Goal: Task Accomplishment & Management: Use online tool/utility

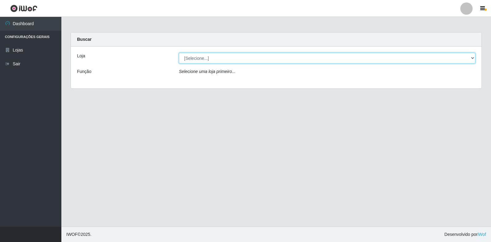
click at [472, 56] on select "[Selecione...] Atacado Vem - Loja 30 Laranjeiras Velha" at bounding box center [327, 58] width 297 height 11
select select "495"
click at [179, 53] on select "[Selecione...] Atacado Vem - Loja 30 Laranjeiras Velha" at bounding box center [327, 58] width 297 height 11
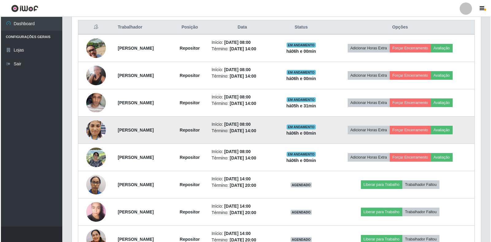
scroll to position [246, 0]
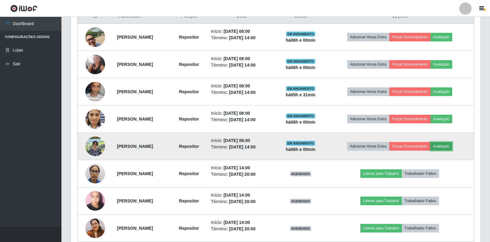
click at [452, 146] on button "Avaliação" at bounding box center [441, 146] width 22 height 9
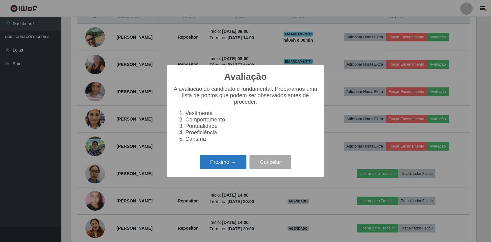
click at [206, 166] on button "Próximo →" at bounding box center [223, 162] width 47 height 14
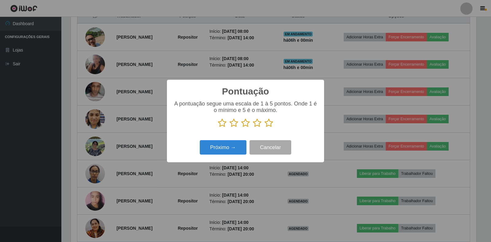
scroll to position [306911, 306633]
click at [257, 124] on icon at bounding box center [257, 123] width 9 height 9
click at [253, 128] on input "radio" at bounding box center [253, 128] width 0 height 0
click at [230, 150] on button "Próximo →" at bounding box center [223, 147] width 47 height 14
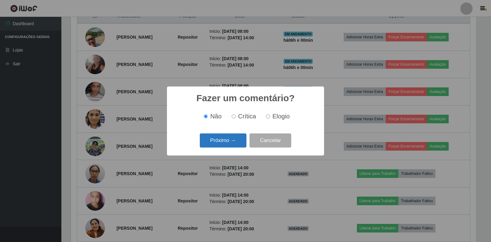
click at [210, 144] on button "Próximo →" at bounding box center [223, 141] width 47 height 14
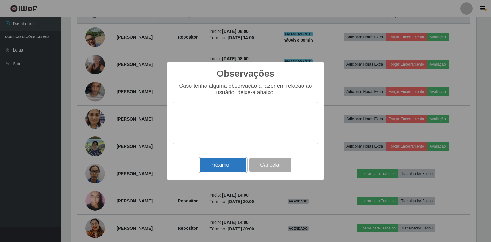
click at [218, 163] on button "Próximo →" at bounding box center [223, 165] width 47 height 14
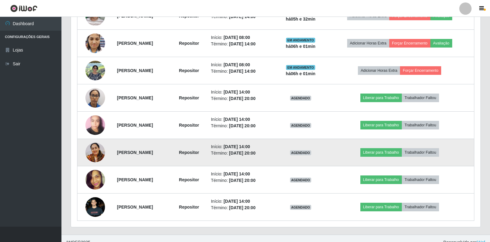
scroll to position [329, 0]
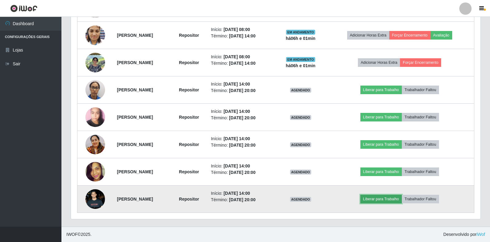
click at [387, 201] on button "Liberar para Trabalho" at bounding box center [380, 199] width 41 height 9
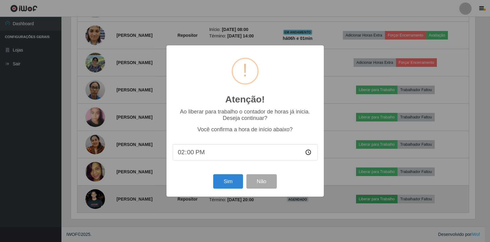
scroll to position [127, 406]
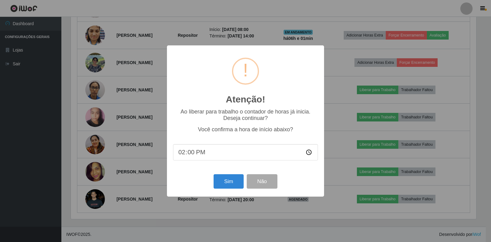
click at [210, 184] on div "Sim Não" at bounding box center [245, 182] width 145 height 18
click at [224, 185] on button "Sim" at bounding box center [229, 181] width 30 height 14
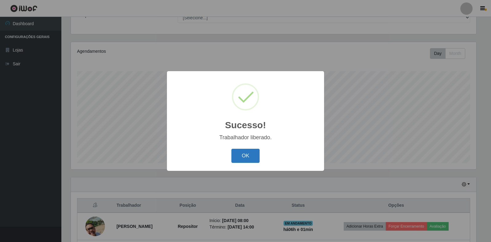
click at [244, 155] on button "OK" at bounding box center [246, 156] width 29 height 14
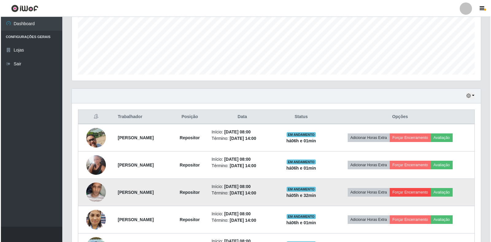
scroll to position [179, 0]
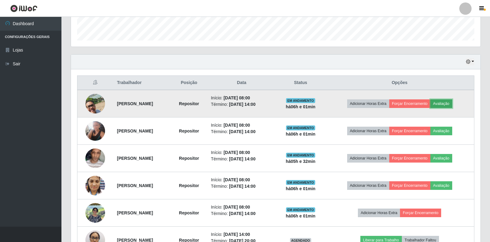
click at [450, 106] on button "Avaliação" at bounding box center [441, 103] width 22 height 9
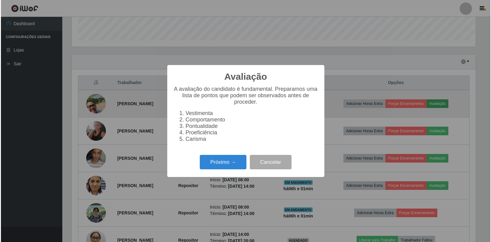
scroll to position [127, 406]
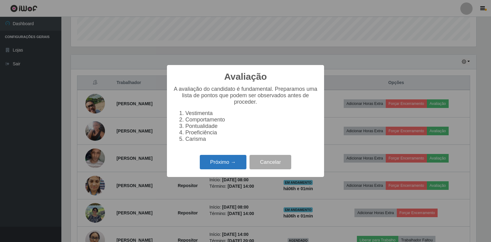
click at [231, 165] on button "Próximo →" at bounding box center [223, 162] width 47 height 14
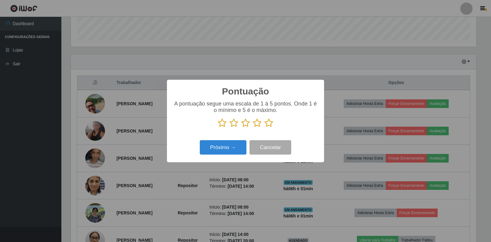
scroll to position [306911, 306633]
click at [255, 123] on icon at bounding box center [257, 123] width 9 height 9
click at [253, 128] on input "radio" at bounding box center [253, 128] width 0 height 0
click at [225, 149] on button "Próximo →" at bounding box center [223, 147] width 47 height 14
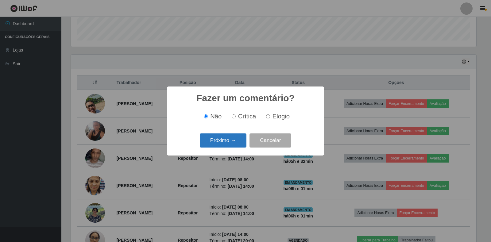
click at [210, 134] on button "Próximo →" at bounding box center [223, 141] width 47 height 14
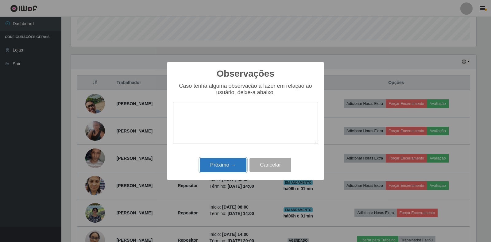
click at [215, 166] on button "Próximo →" at bounding box center [223, 165] width 47 height 14
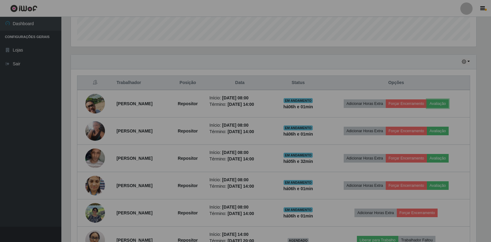
scroll to position [0, 0]
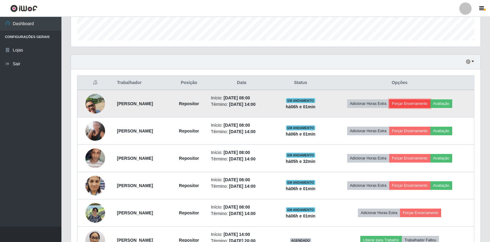
click at [416, 105] on button "Forçar Encerramento" at bounding box center [409, 103] width 41 height 9
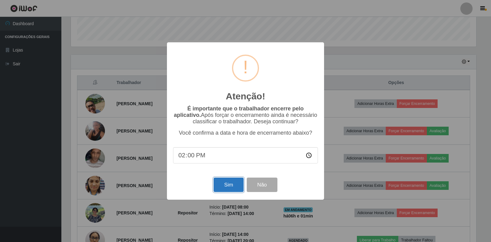
click at [227, 186] on button "Sim" at bounding box center [229, 185] width 30 height 14
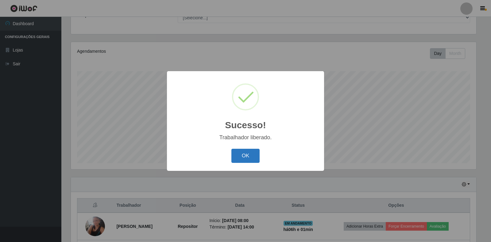
click at [239, 158] on button "OK" at bounding box center [246, 156] width 29 height 14
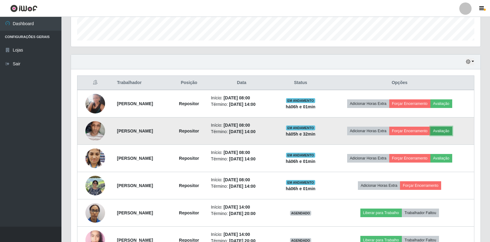
click at [452, 131] on button "Avaliação" at bounding box center [441, 131] width 22 height 9
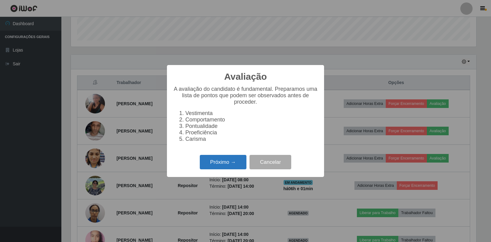
click at [216, 164] on button "Próximo →" at bounding box center [223, 162] width 47 height 14
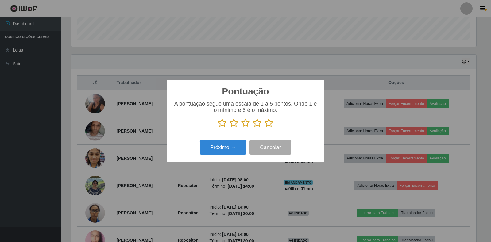
click at [255, 123] on icon at bounding box center [257, 123] width 9 height 9
click at [253, 128] on input "radio" at bounding box center [253, 128] width 0 height 0
click at [230, 146] on button "Próximo →" at bounding box center [223, 147] width 47 height 14
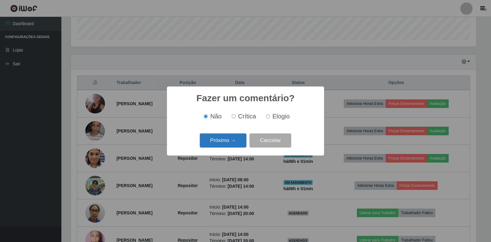
click at [232, 146] on button "Próximo →" at bounding box center [223, 141] width 47 height 14
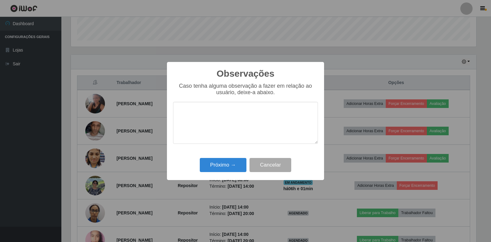
click at [232, 146] on div "Caso tenha alguma observação a fazer em relação ao usuário, deixe-a abaixo." at bounding box center [245, 116] width 145 height 67
click at [224, 172] on button "Próximo →" at bounding box center [223, 165] width 47 height 14
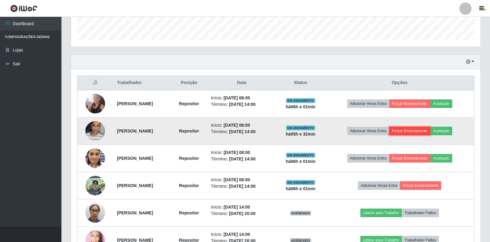
click at [411, 132] on button "Forçar Encerramento" at bounding box center [409, 131] width 41 height 9
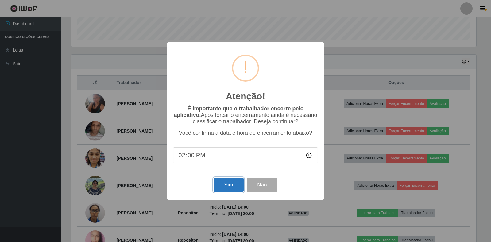
click at [243, 185] on button "Sim" at bounding box center [229, 185] width 30 height 14
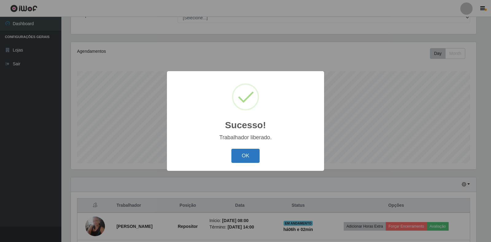
click at [249, 150] on button "OK" at bounding box center [246, 156] width 29 height 14
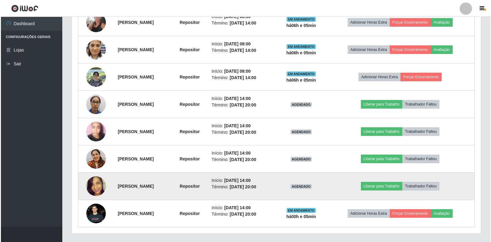
scroll to position [271, 0]
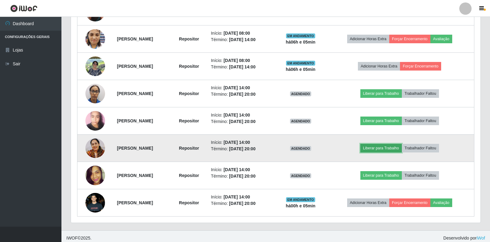
click at [397, 149] on button "Liberar para Trabalho" at bounding box center [380, 148] width 41 height 9
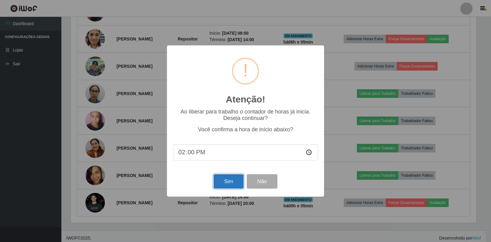
click at [217, 184] on button "Sim" at bounding box center [229, 181] width 30 height 14
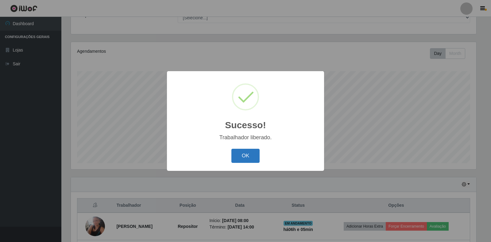
click at [241, 150] on button "OK" at bounding box center [246, 156] width 29 height 14
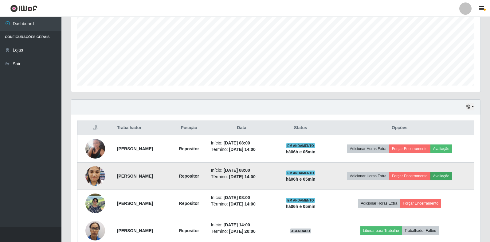
scroll to position [148, 0]
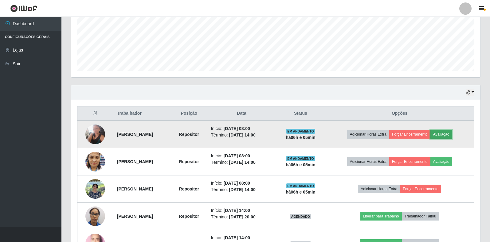
click at [448, 138] on button "Avaliação" at bounding box center [441, 134] width 22 height 9
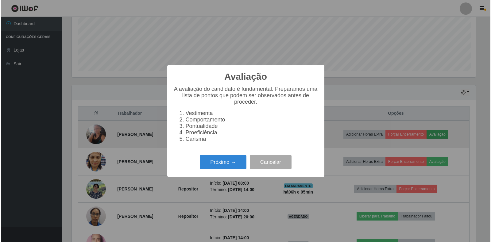
scroll to position [127, 406]
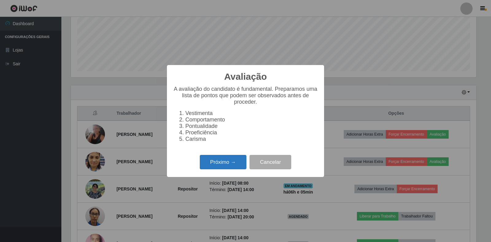
click at [237, 164] on button "Próximo →" at bounding box center [223, 162] width 47 height 14
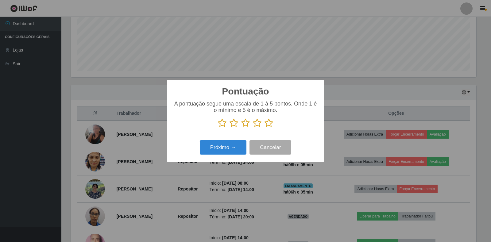
scroll to position [306911, 306633]
click at [257, 119] on icon at bounding box center [257, 123] width 9 height 9
click at [253, 128] on input "radio" at bounding box center [253, 128] width 0 height 0
click at [225, 147] on button "Próximo →" at bounding box center [223, 147] width 47 height 14
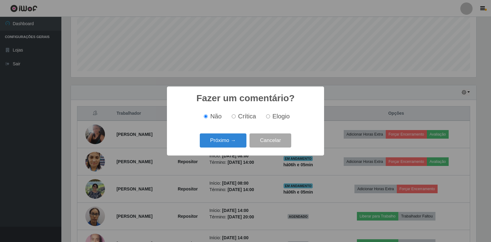
click at [225, 147] on button "Próximo →" at bounding box center [223, 141] width 47 height 14
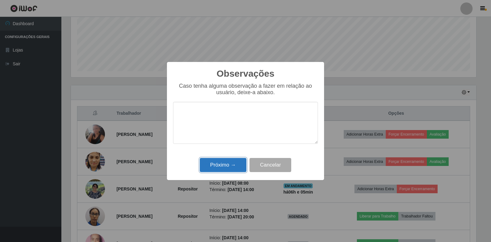
click at [228, 165] on button "Próximo →" at bounding box center [223, 165] width 47 height 14
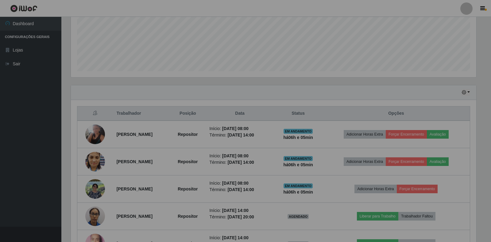
scroll to position [127, 409]
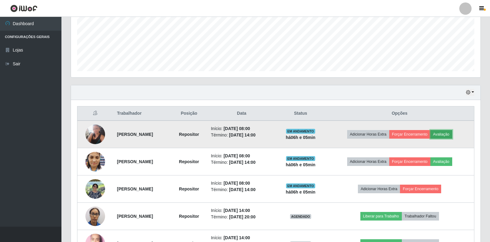
click at [451, 131] on button "Avaliação" at bounding box center [441, 134] width 22 height 9
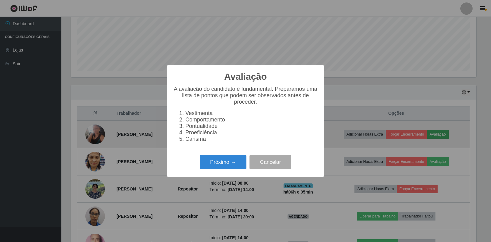
scroll to position [127, 406]
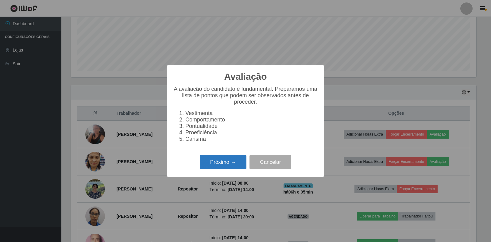
click at [222, 168] on button "Próximo →" at bounding box center [223, 162] width 47 height 14
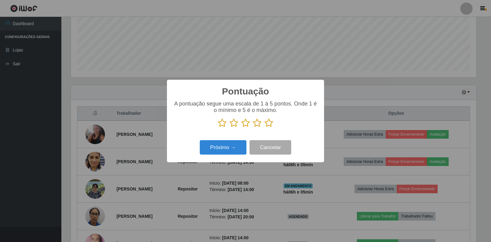
scroll to position [306911, 306633]
click at [257, 123] on icon at bounding box center [257, 123] width 9 height 9
click at [253, 128] on input "radio" at bounding box center [253, 128] width 0 height 0
click at [220, 148] on button "Próximo →" at bounding box center [223, 147] width 47 height 14
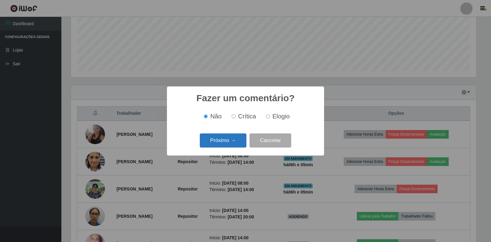
click at [220, 148] on button "Próximo →" at bounding box center [223, 141] width 47 height 14
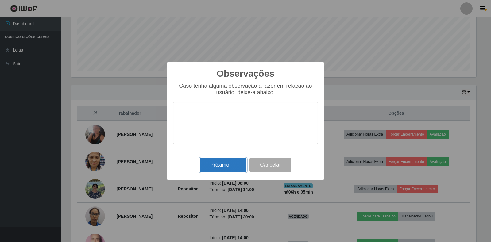
click at [230, 162] on button "Próximo →" at bounding box center [223, 165] width 47 height 14
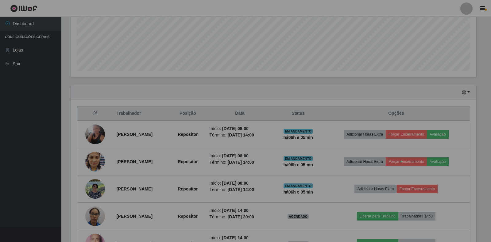
scroll to position [127, 409]
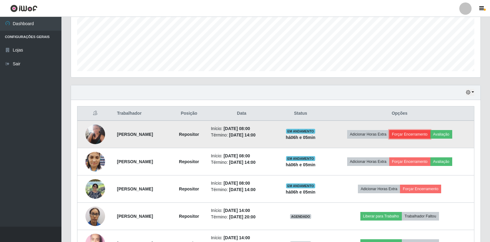
click at [415, 134] on button "Forçar Encerramento" at bounding box center [409, 134] width 41 height 9
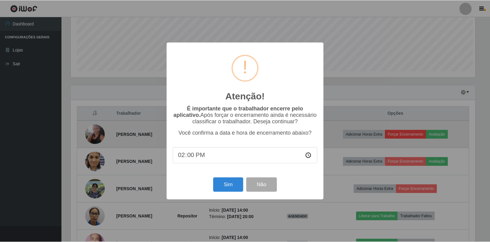
scroll to position [127, 406]
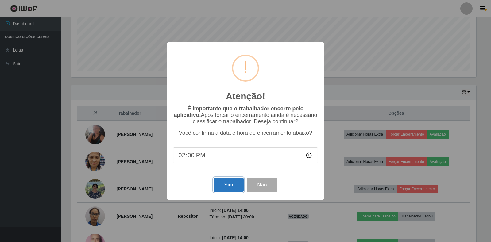
click at [229, 188] on button "Sim" at bounding box center [229, 185] width 30 height 14
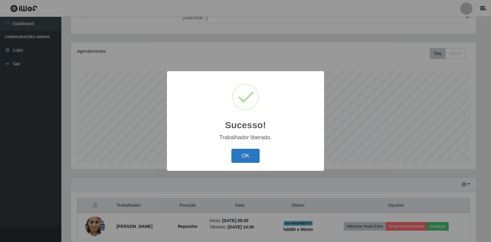
click at [248, 156] on button "OK" at bounding box center [246, 156] width 29 height 14
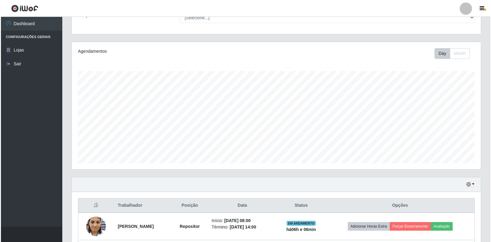
scroll to position [148, 0]
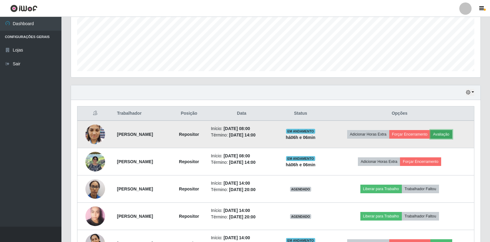
click at [452, 133] on button "Avaliação" at bounding box center [441, 134] width 22 height 9
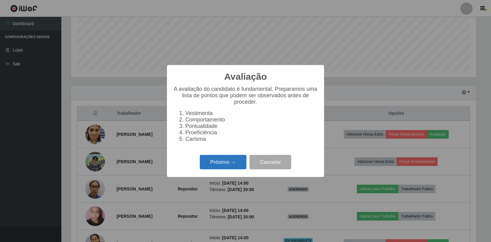
click at [217, 166] on button "Próximo →" at bounding box center [223, 162] width 47 height 14
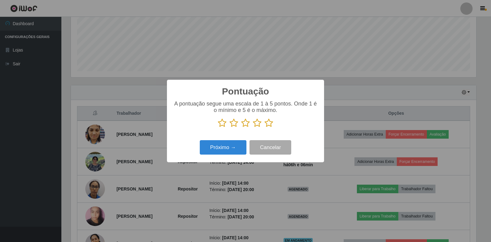
scroll to position [306911, 306633]
click at [255, 123] on icon at bounding box center [257, 123] width 9 height 9
click at [253, 128] on input "radio" at bounding box center [253, 128] width 0 height 0
click at [234, 145] on button "Próximo →" at bounding box center [223, 147] width 47 height 14
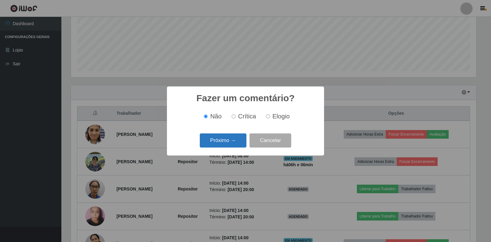
click at [234, 140] on button "Próximo →" at bounding box center [223, 141] width 47 height 14
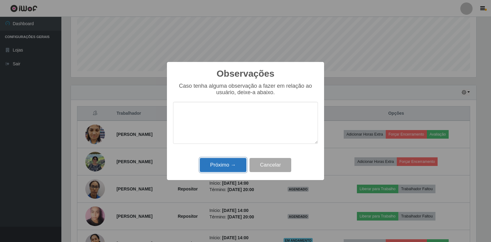
click at [233, 164] on button "Próximo →" at bounding box center [223, 165] width 47 height 14
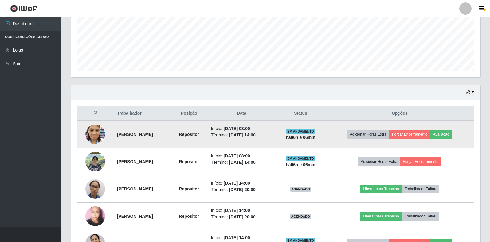
click at [419, 139] on td "Adicionar Horas Extra Forçar Encerramento Avaliação" at bounding box center [399, 135] width 149 height 28
click at [416, 137] on button "Forçar Encerramento" at bounding box center [409, 134] width 41 height 9
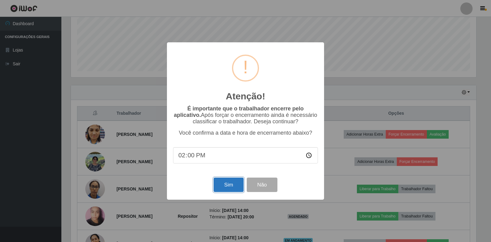
click at [230, 184] on button "Sim" at bounding box center [229, 185] width 30 height 14
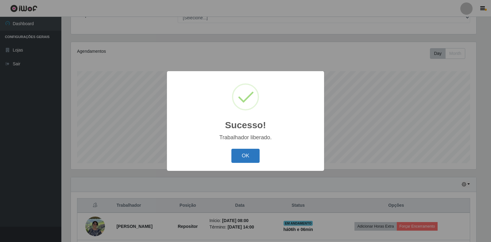
click at [252, 153] on button "OK" at bounding box center [246, 156] width 29 height 14
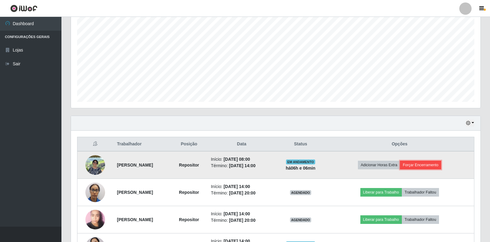
click at [439, 164] on button "Forçar Encerramento" at bounding box center [420, 165] width 41 height 9
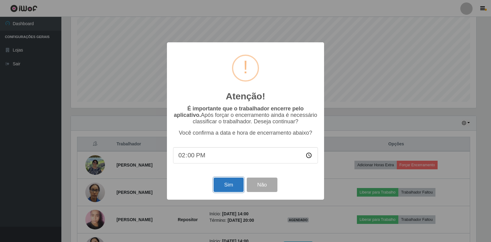
click at [231, 186] on button "Sim" at bounding box center [229, 185] width 30 height 14
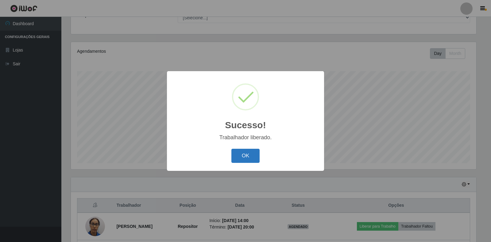
click at [234, 160] on button "OK" at bounding box center [246, 156] width 29 height 14
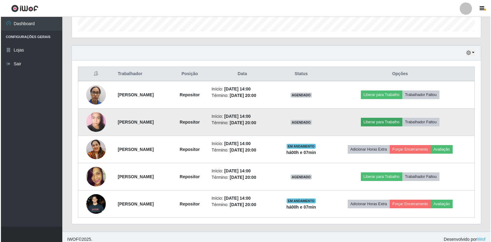
scroll to position [193, 0]
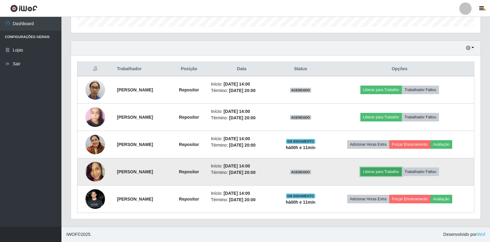
click at [384, 170] on button "Liberar para Trabalho" at bounding box center [380, 172] width 41 height 9
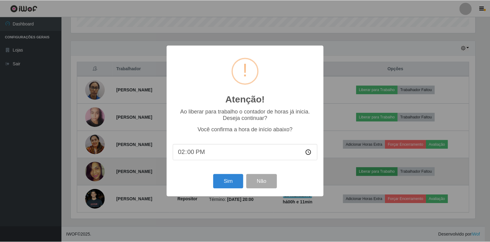
scroll to position [127, 406]
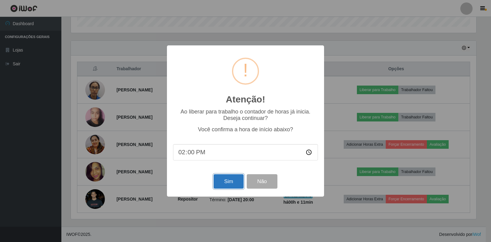
click at [231, 180] on button "Sim" at bounding box center [229, 181] width 30 height 14
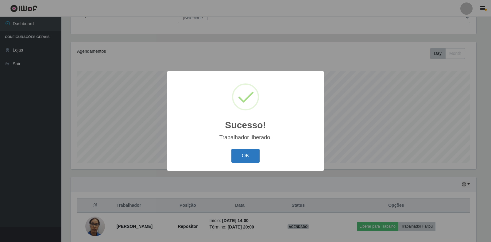
click at [239, 154] on button "OK" at bounding box center [246, 156] width 29 height 14
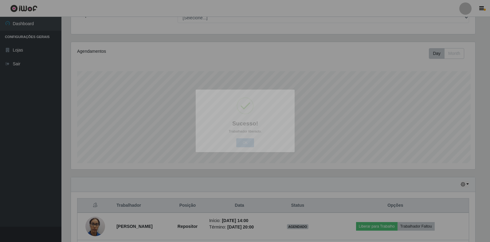
scroll to position [127, 409]
